Goal: Information Seeking & Learning: Learn about a topic

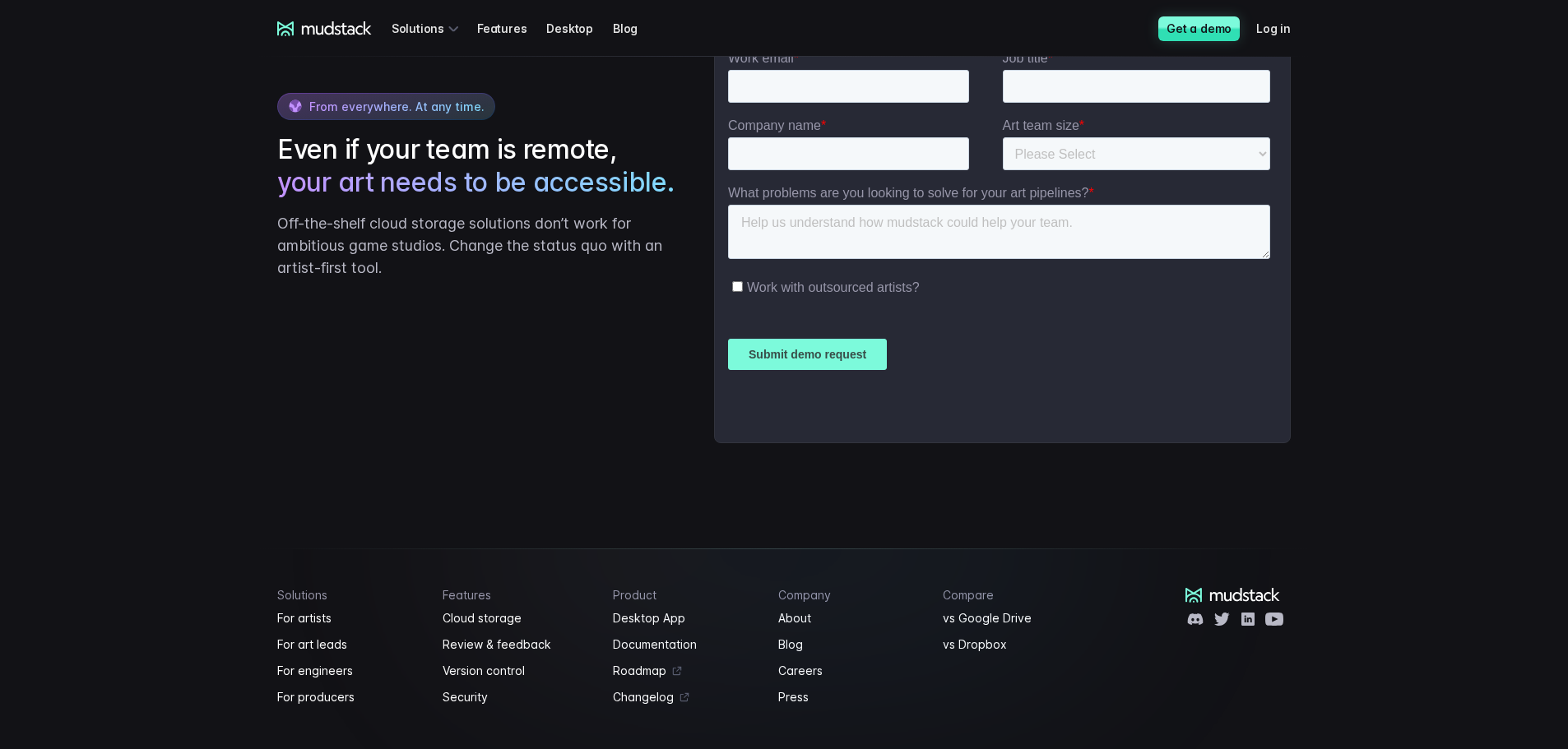
scroll to position [4067, 0]
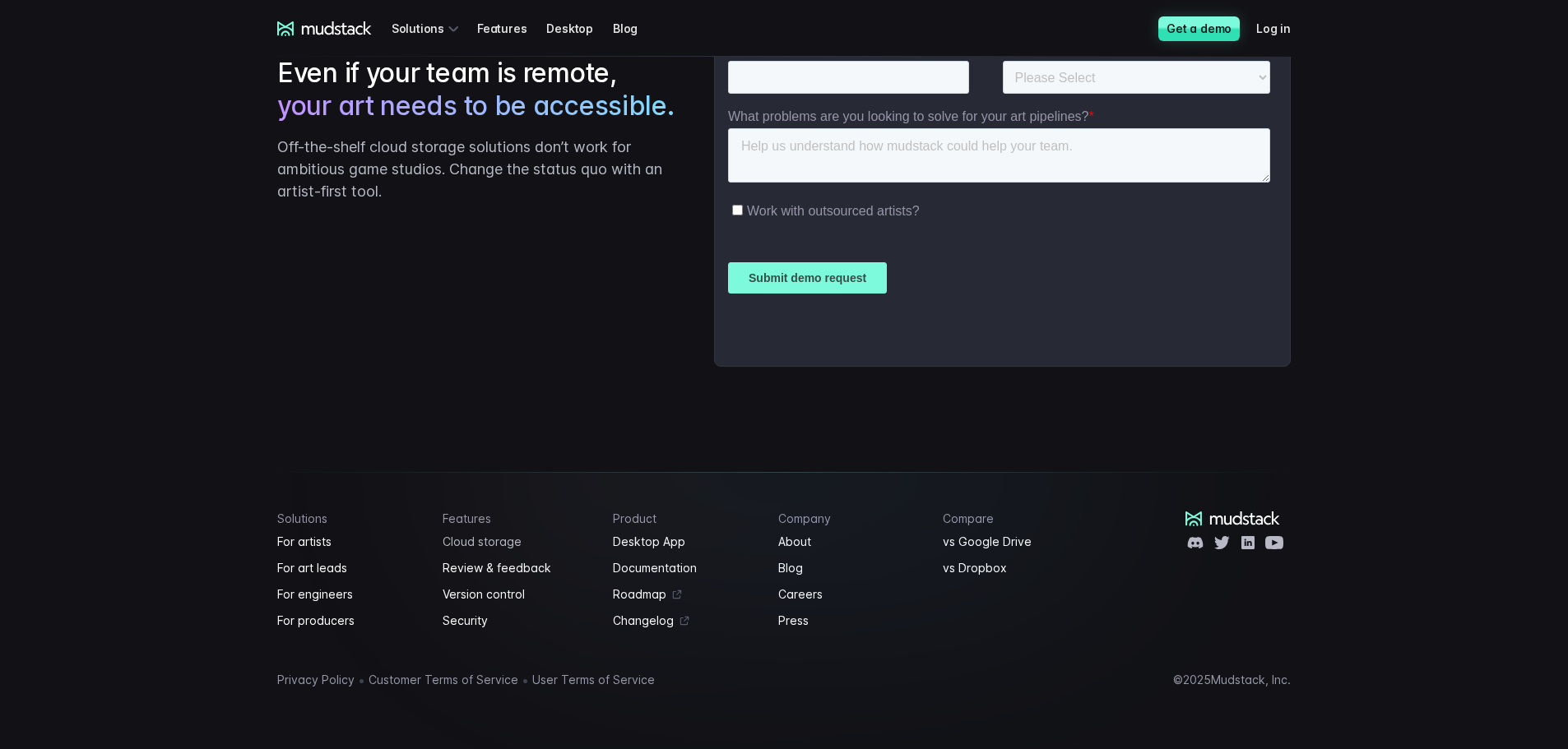
click at [464, 535] on link "Cloud storage" at bounding box center [518, 542] width 151 height 20
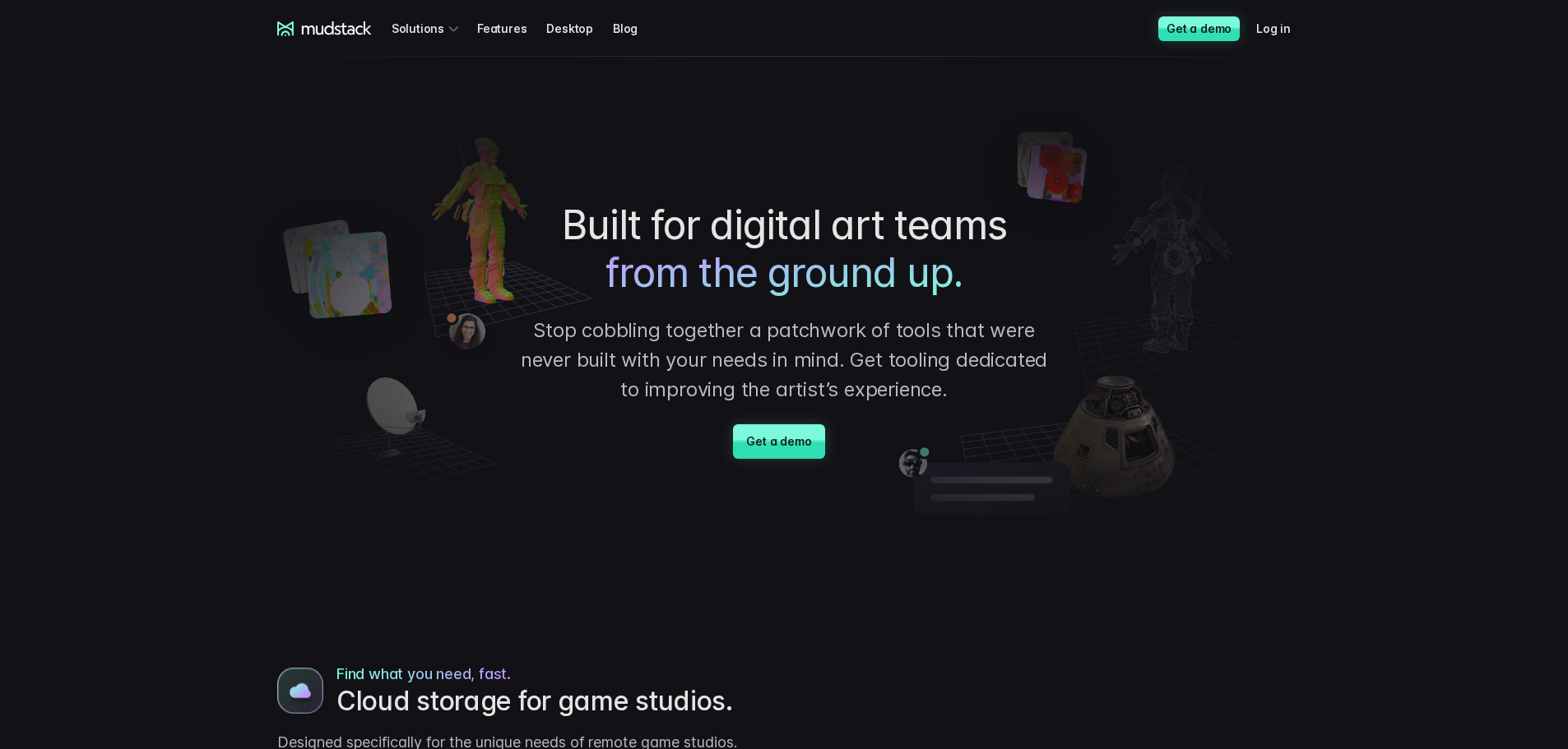
drag, startPoint x: 182, startPoint y: 396, endPoint x: 182, endPoint y: 224, distance: 172.0
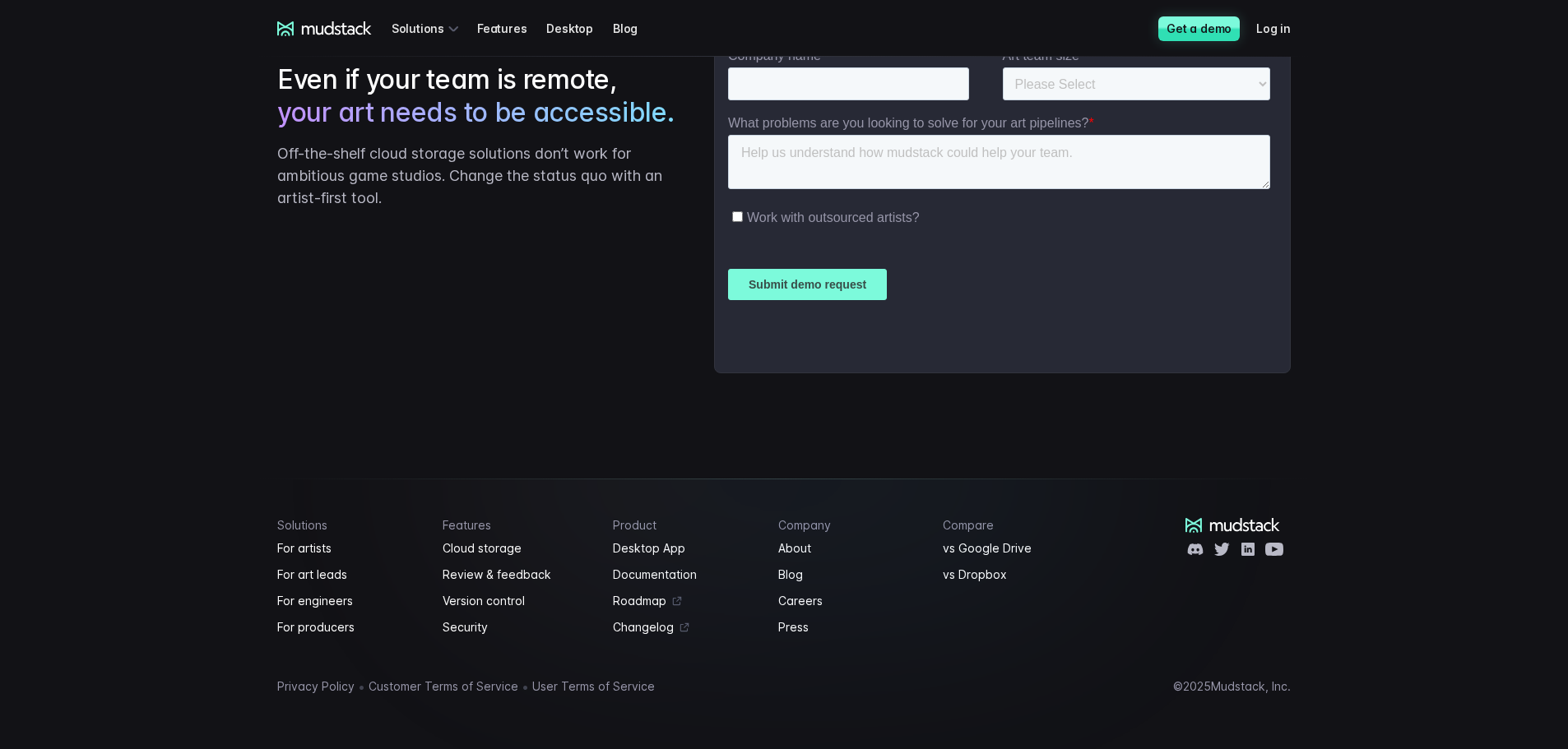
scroll to position [3325, 0]
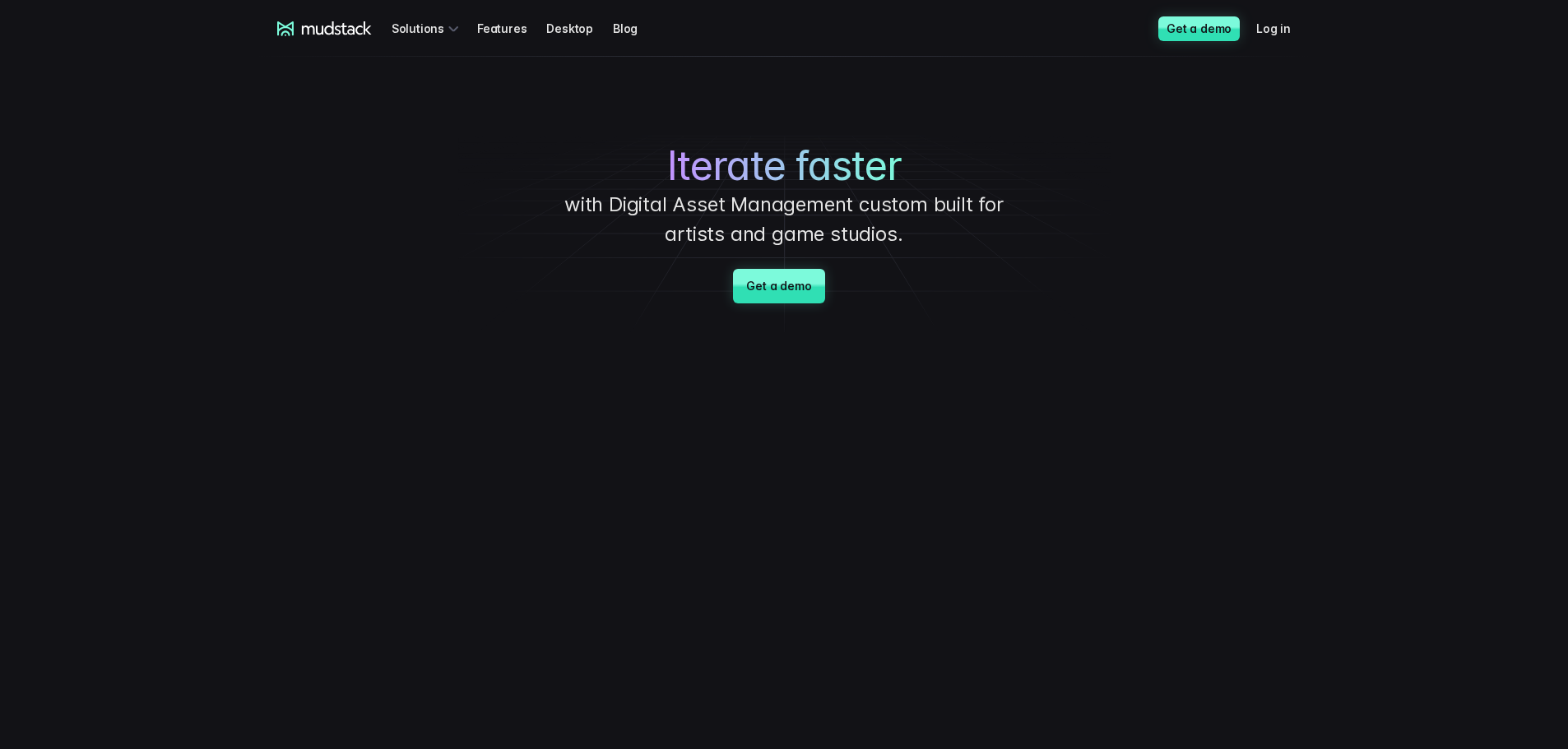
drag, startPoint x: 249, startPoint y: 388, endPoint x: 282, endPoint y: 201, distance: 189.9
click at [580, 30] on link "Desktop" at bounding box center [579, 29] width 66 height 30
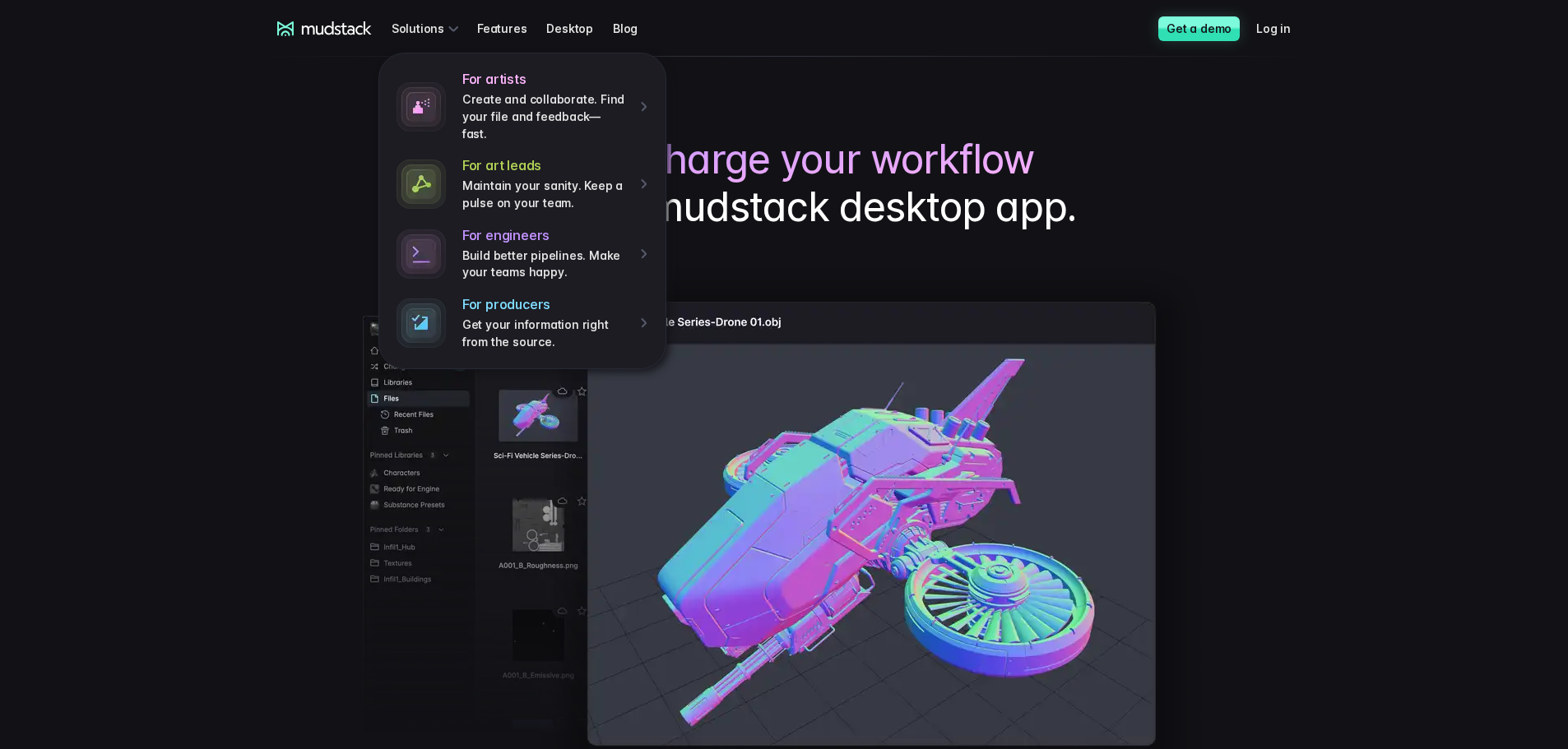
click at [344, 31] on icon at bounding box center [337, 28] width 70 height 13
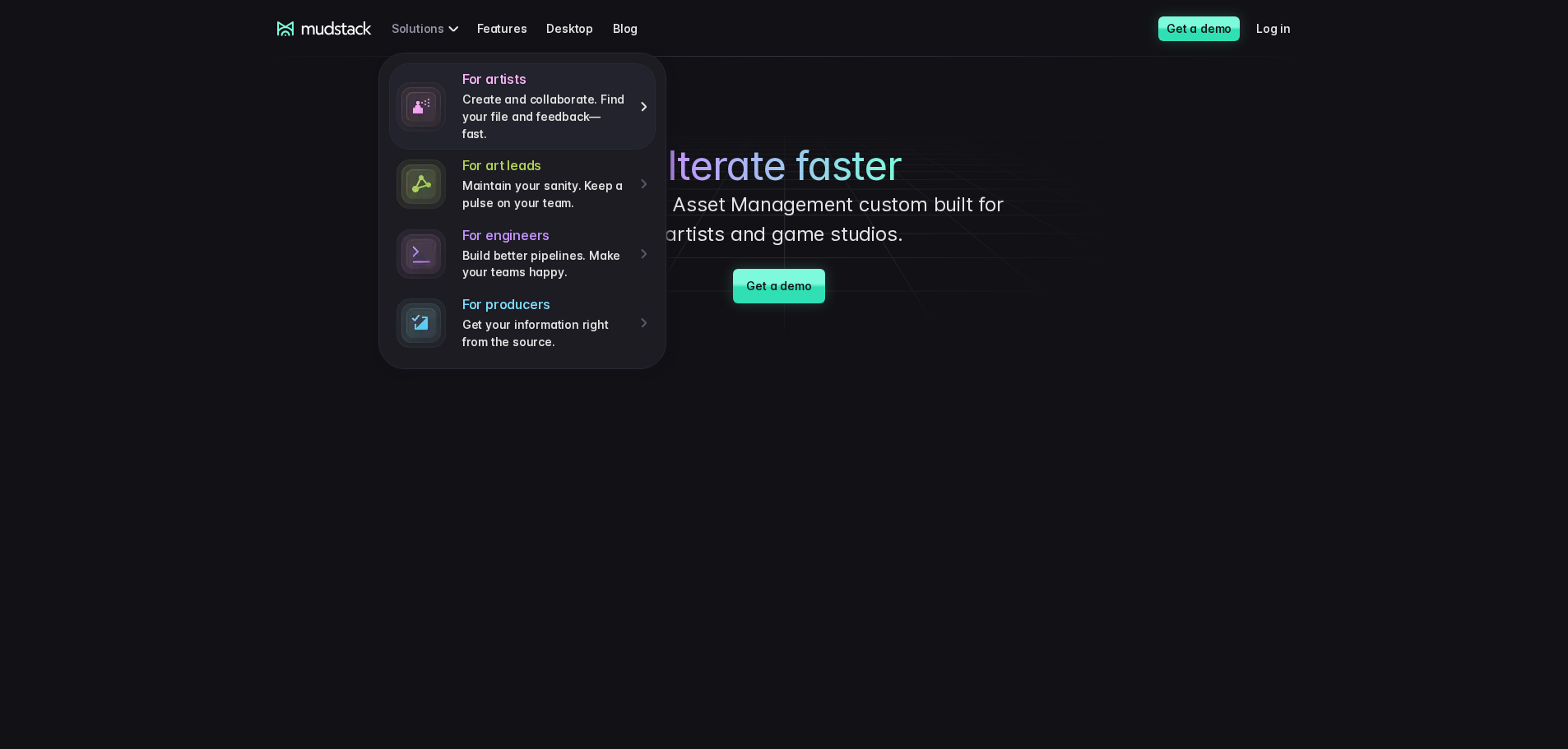
click at [483, 97] on p "Create and collaborate. Find your file and feedback— fast." at bounding box center [546, 117] width 166 height 51
